Goal: Information Seeking & Learning: Learn about a topic

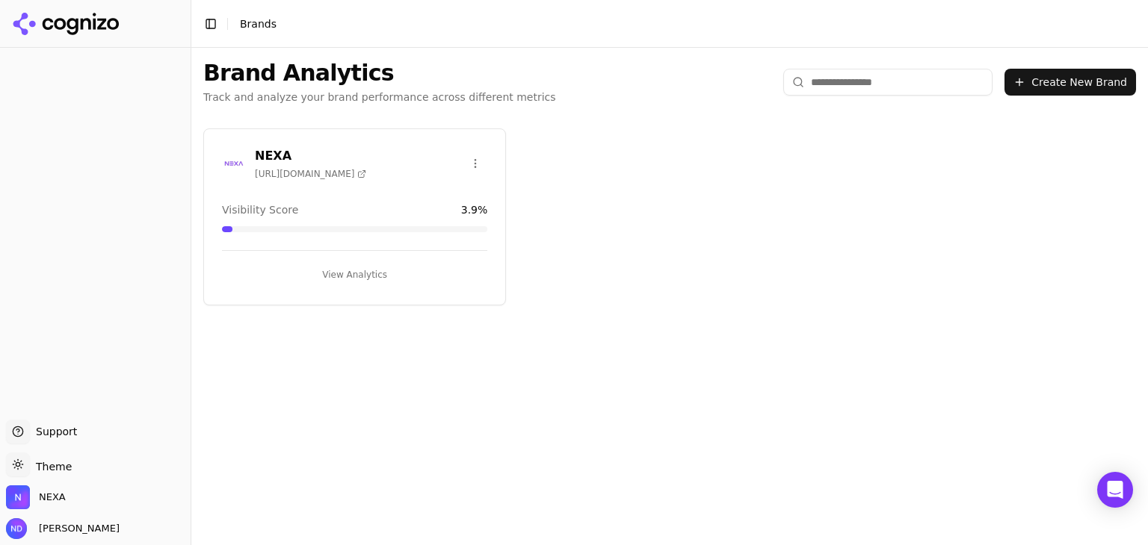
click at [626, 59] on div "Brand Analytics Track and analyze your brand performance across different metri…" at bounding box center [669, 82] width 956 height 69
click at [318, 178] on span "[URL][DOMAIN_NAME]" at bounding box center [310, 174] width 111 height 12
click at [301, 202] on div "Visibility Score 3.9 %" at bounding box center [354, 209] width 265 height 15
click at [479, 163] on html "Support Support Toggle theme Theme NEXA [PERSON_NAME] Toggle Sidebar Brands Bra…" at bounding box center [574, 272] width 1148 height 545
click at [574, 199] on html "Support Support Toggle theme Theme NEXA [PERSON_NAME] Toggle Sidebar Brands Bra…" at bounding box center [574, 272] width 1148 height 545
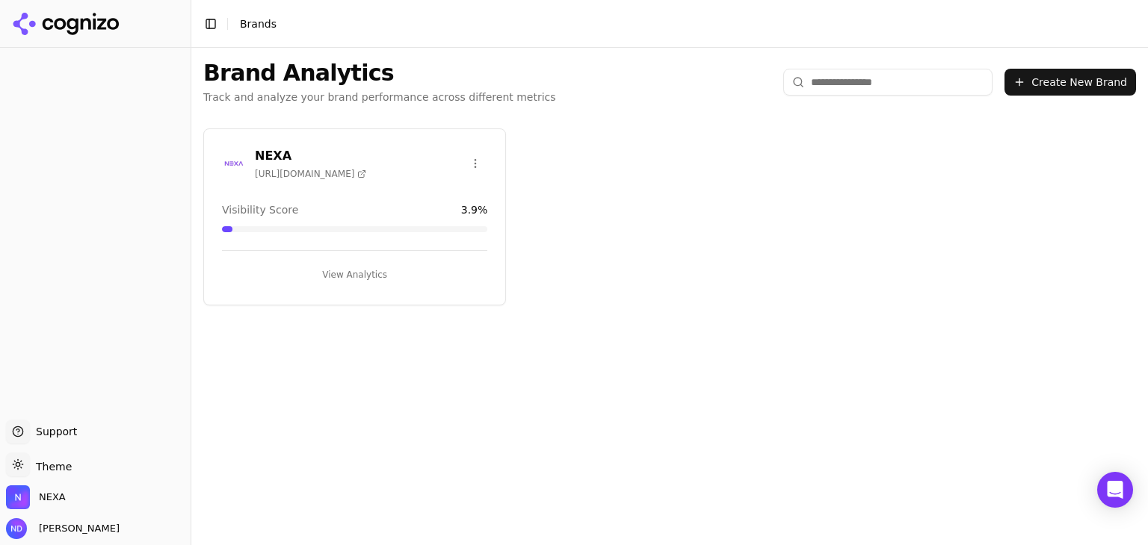
click at [366, 275] on button "View Analytics" at bounding box center [354, 275] width 265 height 24
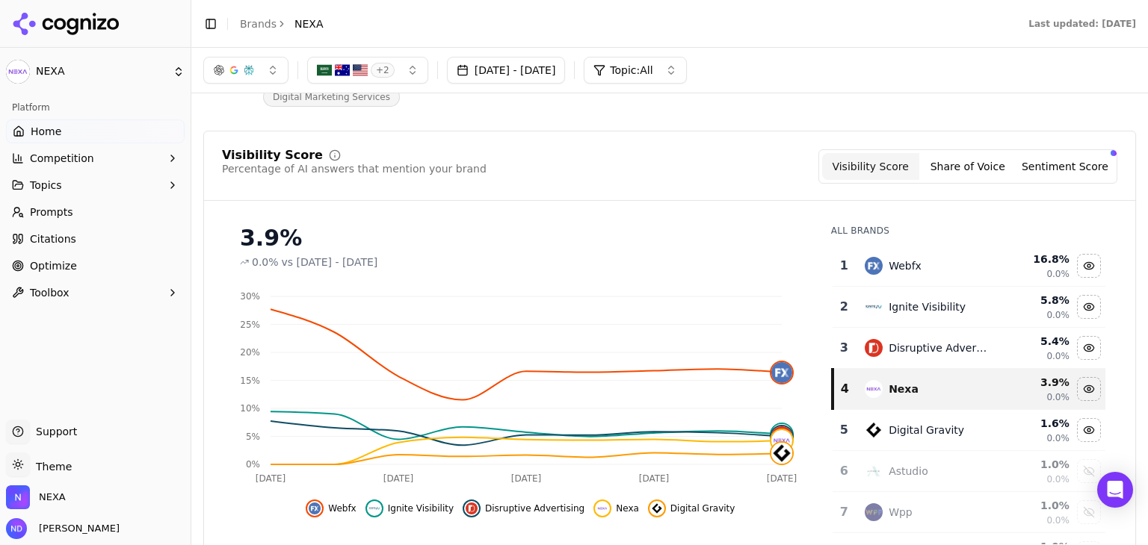
scroll to position [75, 0]
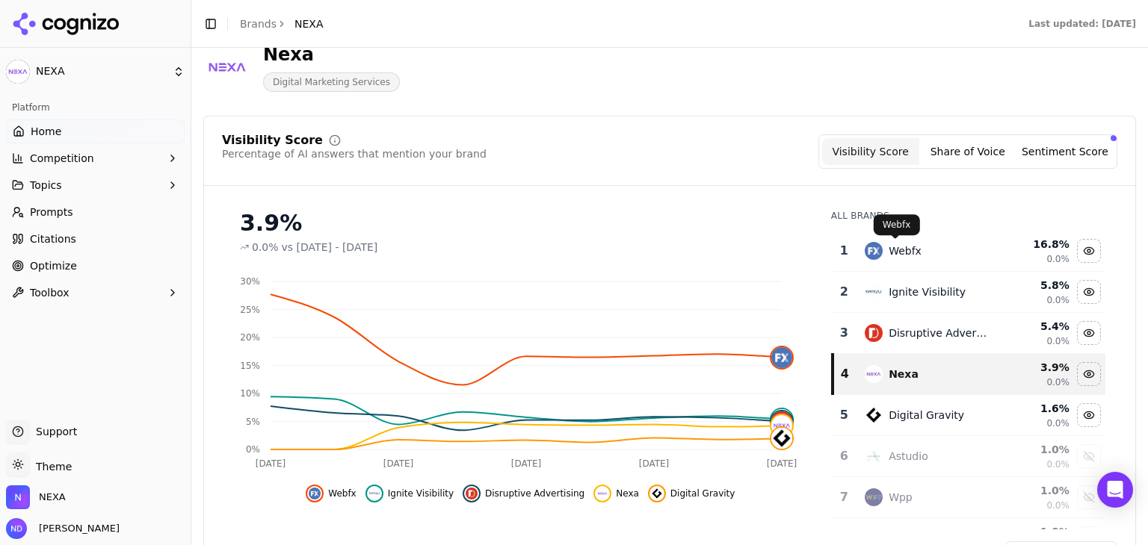
click at [894, 252] on div "Webfx" at bounding box center [904, 251] width 33 height 15
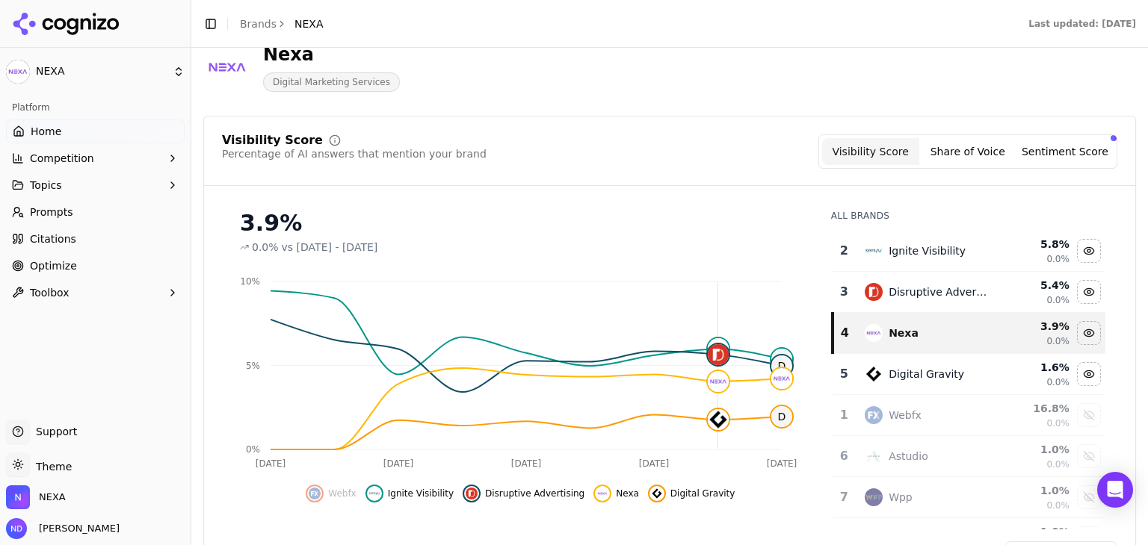
click at [892, 338] on div "Nexa" at bounding box center [903, 333] width 30 height 15
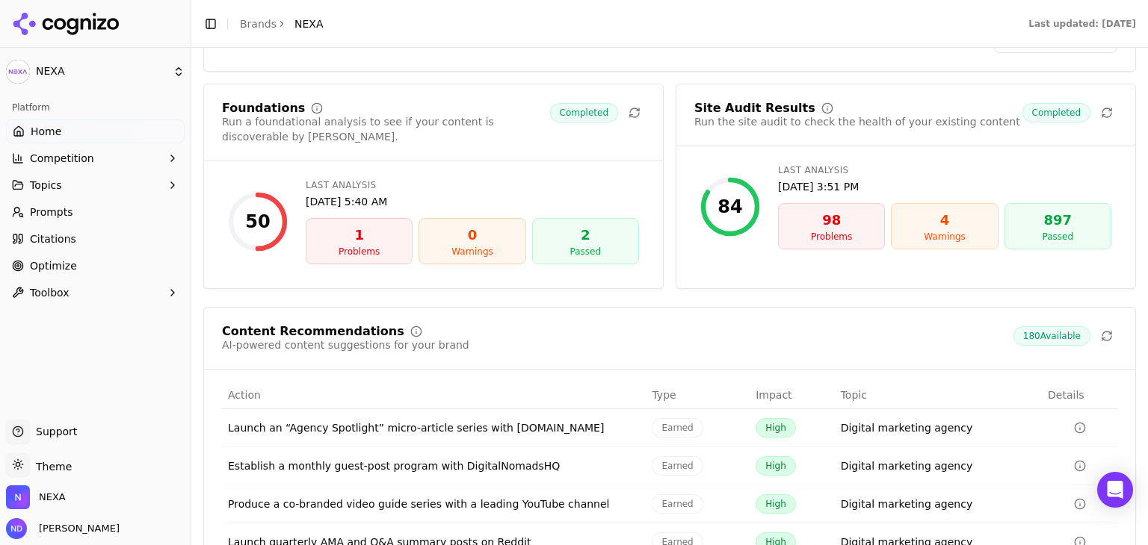
scroll to position [2092, 0]
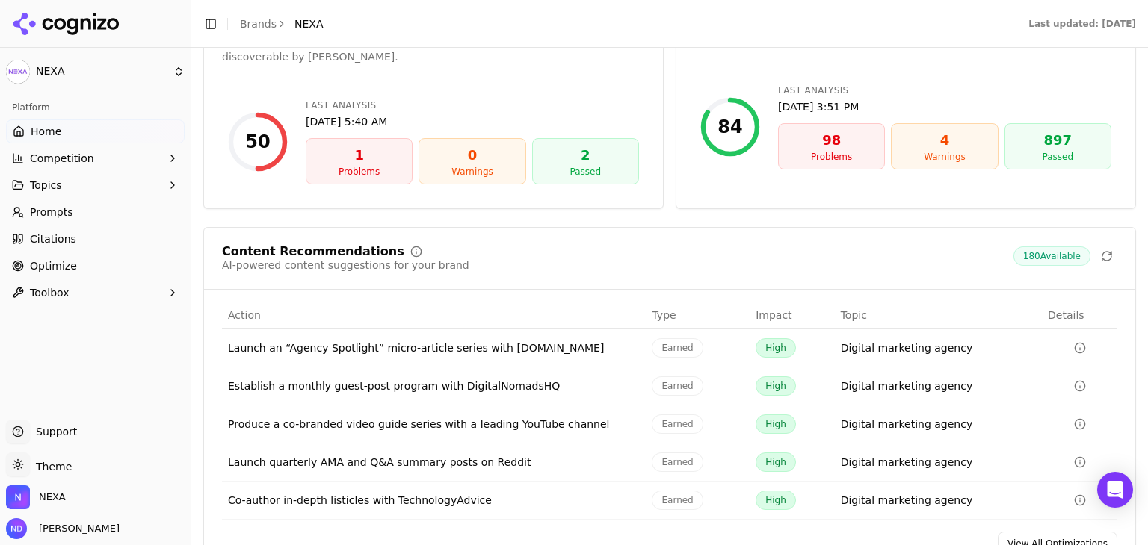
click at [356, 341] on div "Launch an “Agency Spotlight” micro-article series with [DOMAIN_NAME]" at bounding box center [434, 348] width 412 height 15
click at [161, 190] on button "Topics" at bounding box center [95, 185] width 179 height 24
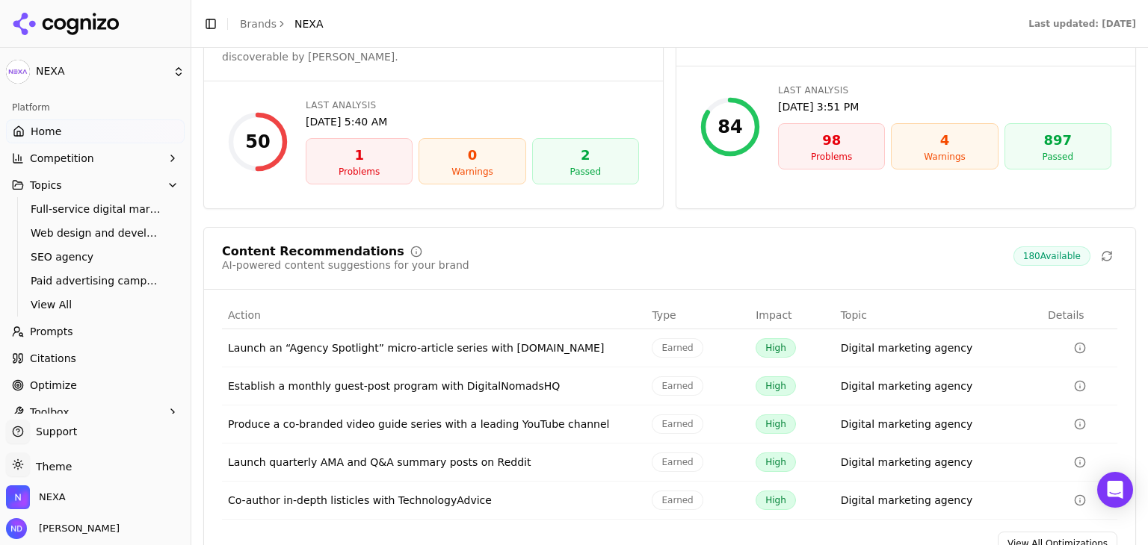
drag, startPoint x: 161, startPoint y: 178, endPoint x: 168, endPoint y: 221, distance: 44.0
click at [161, 179] on button "Topics" at bounding box center [95, 185] width 179 height 24
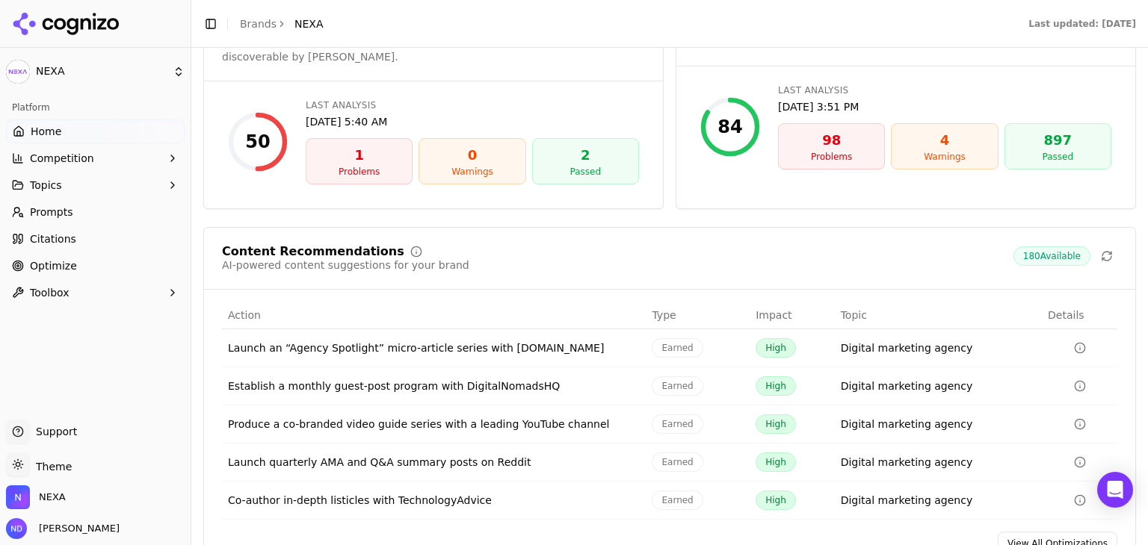
click at [76, 209] on link "Prompts" at bounding box center [95, 212] width 179 height 24
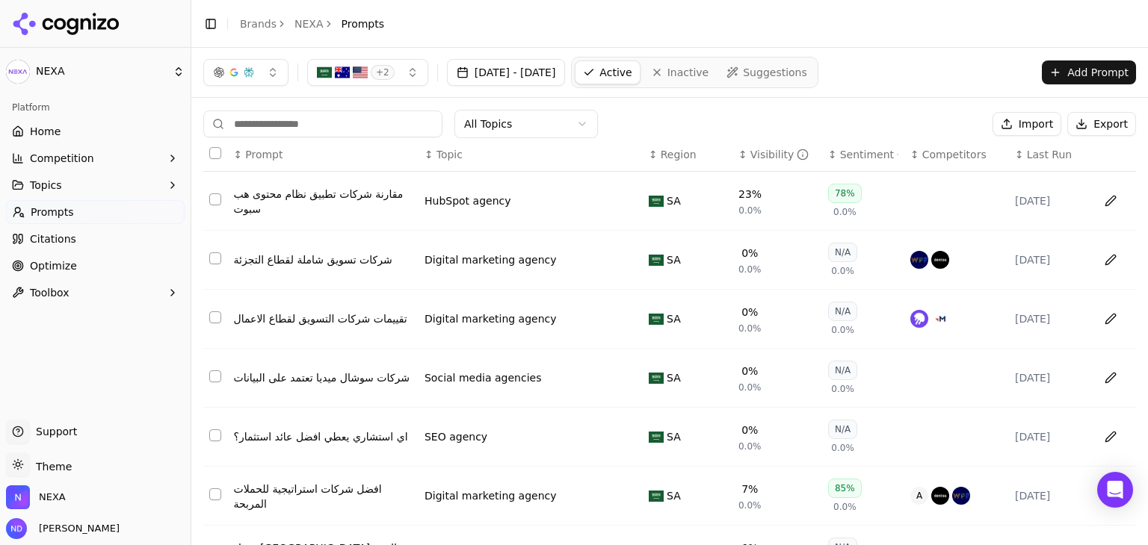
click at [476, 203] on div "HubSpot agency" at bounding box center [467, 200] width 87 height 15
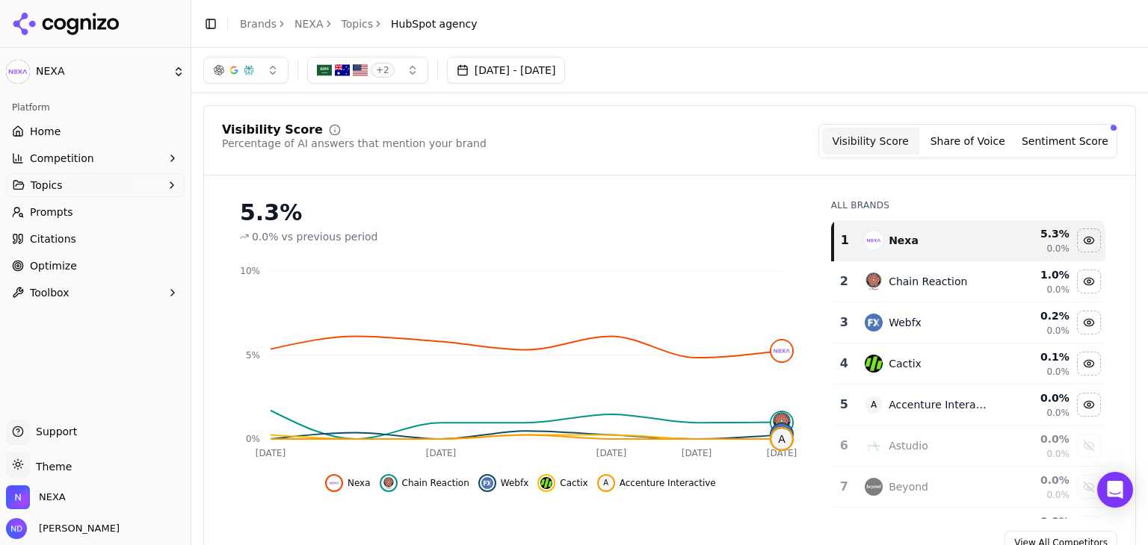
click at [78, 238] on link "Citations" at bounding box center [95, 239] width 179 height 24
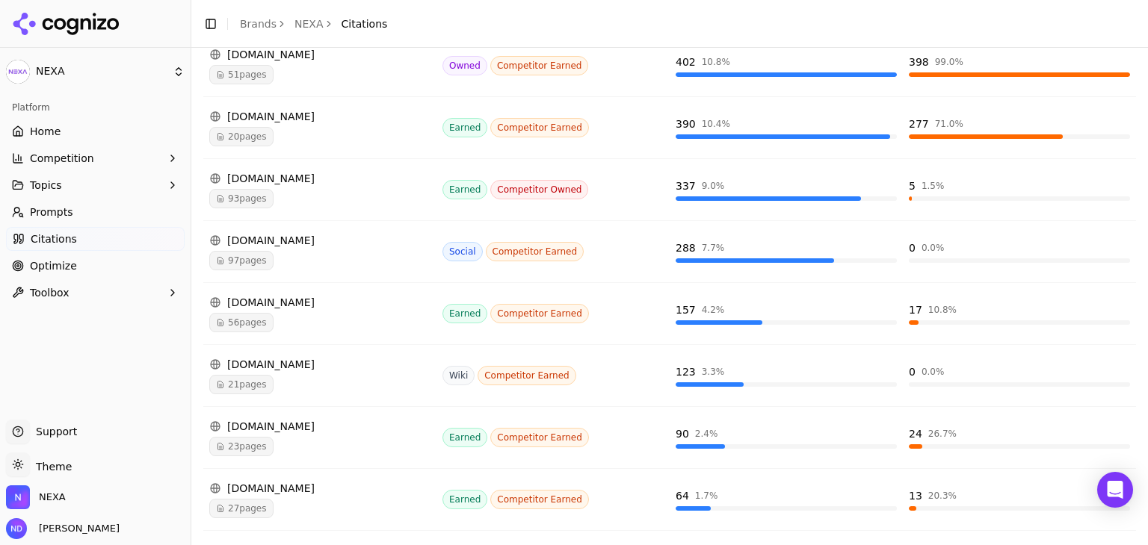
scroll to position [448, 0]
